Goal: Information Seeking & Learning: Find specific fact

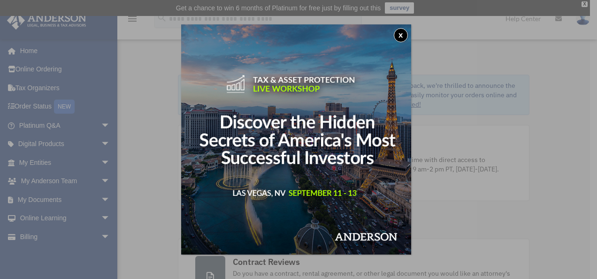
click at [401, 33] on button "x" at bounding box center [401, 35] width 14 height 14
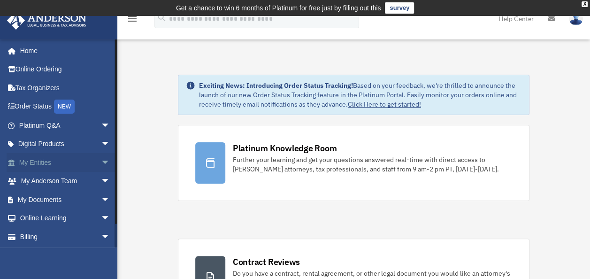
click at [65, 166] on link "My Entities arrow_drop_down" at bounding box center [66, 162] width 118 height 19
click at [101, 162] on span "arrow_drop_down" at bounding box center [110, 162] width 19 height 19
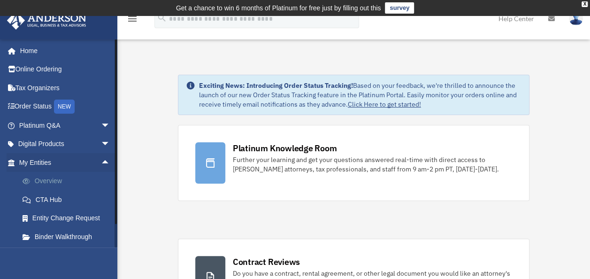
click at [69, 177] on link "Overview" at bounding box center [68, 181] width 111 height 19
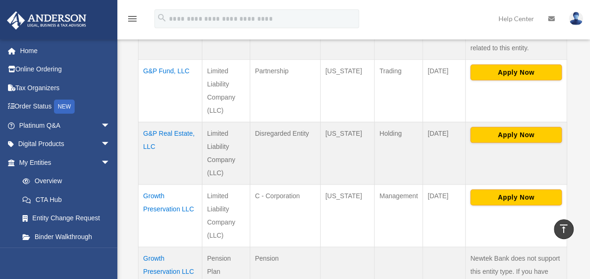
scroll to position [470, 0]
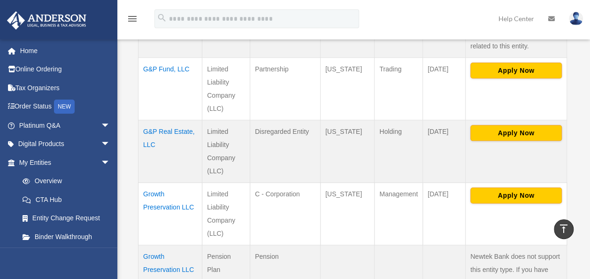
click at [160, 183] on td "Growth Preservation LLC" at bounding box center [171, 214] width 64 height 62
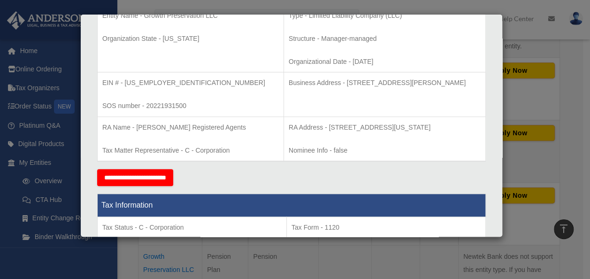
scroll to position [188, 0]
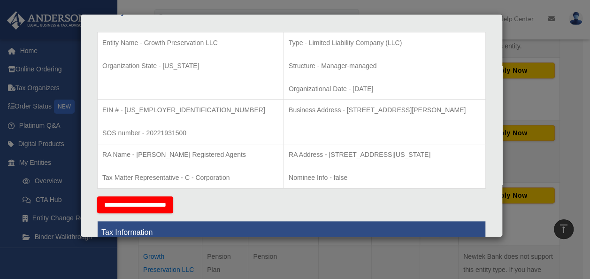
drag, startPoint x: 283, startPoint y: 152, endPoint x: 478, endPoint y: 153, distance: 195.4
click at [478, 153] on td "RA Address - [STREET_ADDRESS][US_STATE] Nominee Info - false" at bounding box center [385, 166] width 202 height 45
drag, startPoint x: 478, startPoint y: 153, endPoint x: 441, endPoint y: 154, distance: 37.6
copy p "[STREET_ADDRESS][US_STATE]"
drag, startPoint x: 135, startPoint y: 153, endPoint x: 236, endPoint y: 146, distance: 101.2
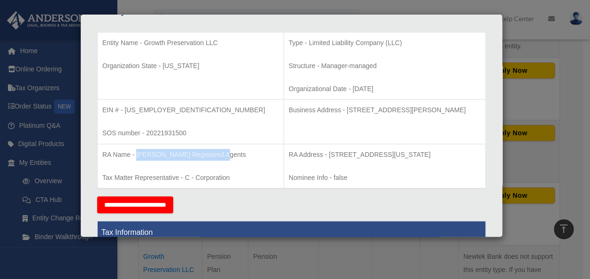
click at [236, 146] on td "RA Name - [PERSON_NAME] Registered Agents Tax Matter Representative - C - Corpo…" at bounding box center [191, 166] width 186 height 45
drag, startPoint x: 236, startPoint y: 146, endPoint x: 208, endPoint y: 153, distance: 29.0
copy p "[PERSON_NAME] Registered Agents"
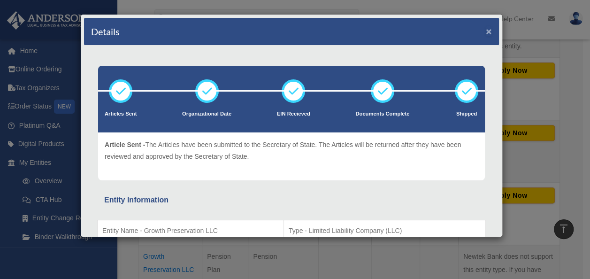
click at [486, 30] on button "×" at bounding box center [489, 31] width 6 height 10
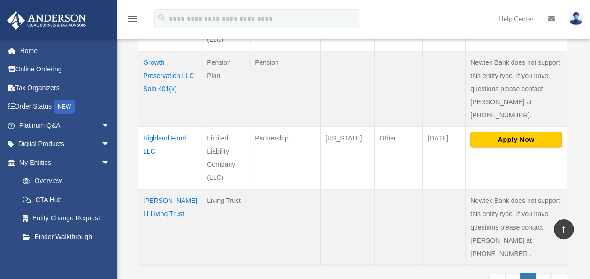
scroll to position [658, 0]
